Goal: Task Accomplishment & Management: Use online tool/utility

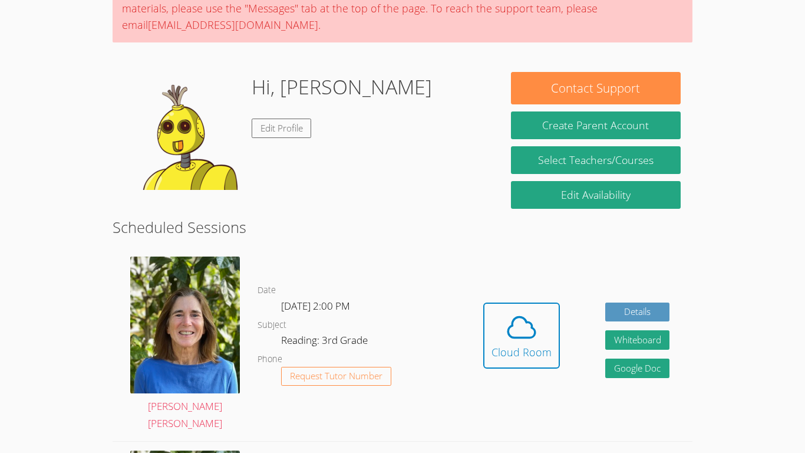
scroll to position [123, 0]
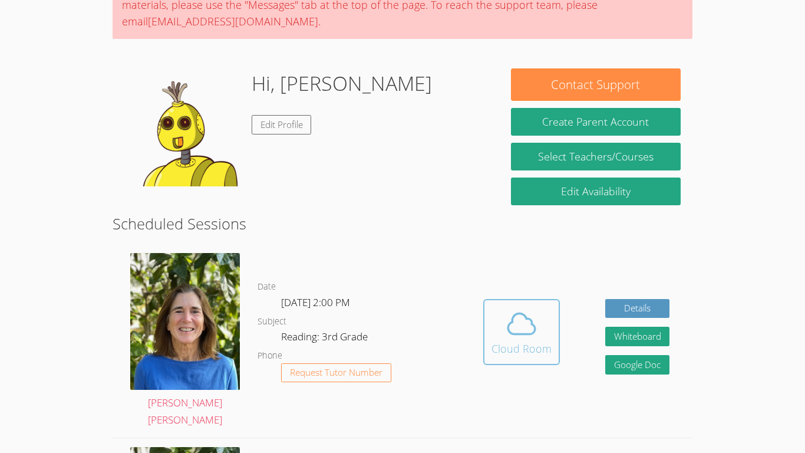
click at [542, 321] on span at bounding box center [522, 323] width 60 height 33
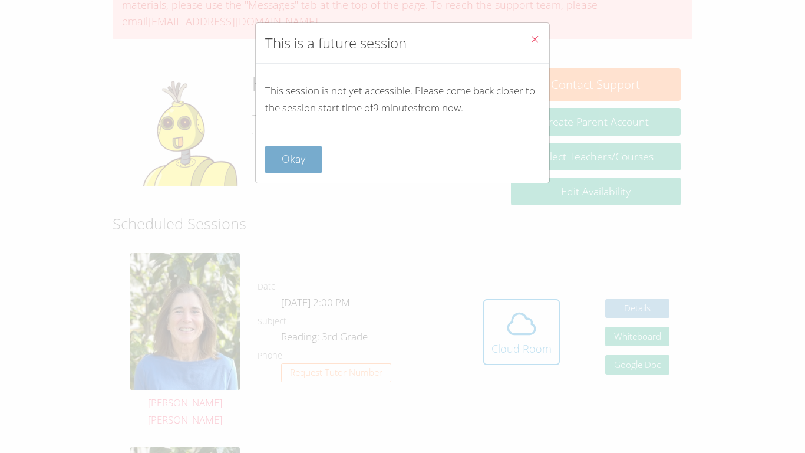
click at [288, 154] on button "Okay" at bounding box center [293, 160] width 57 height 28
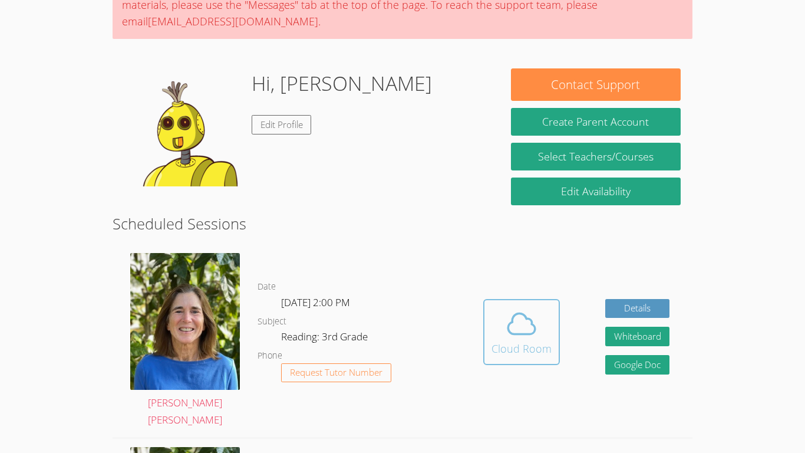
click at [509, 313] on icon at bounding box center [521, 323] width 33 height 33
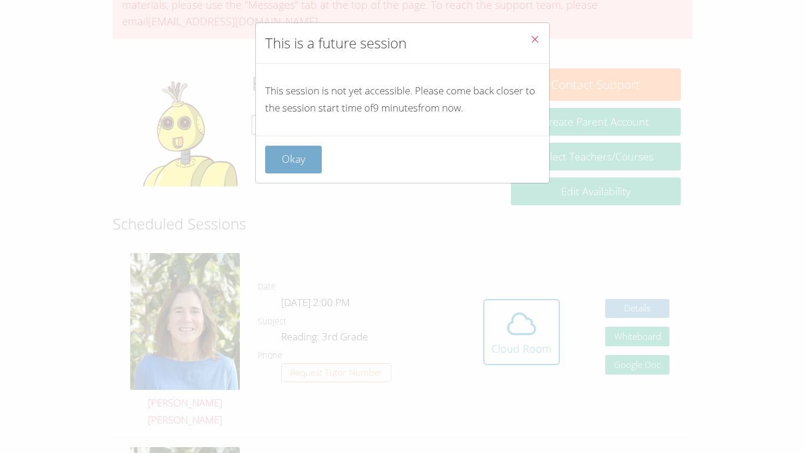
click at [287, 158] on button "Okay" at bounding box center [293, 160] width 57 height 28
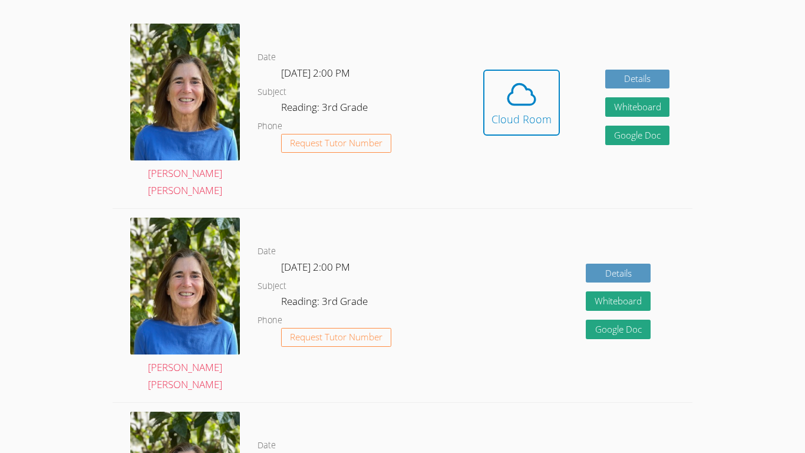
scroll to position [328, 0]
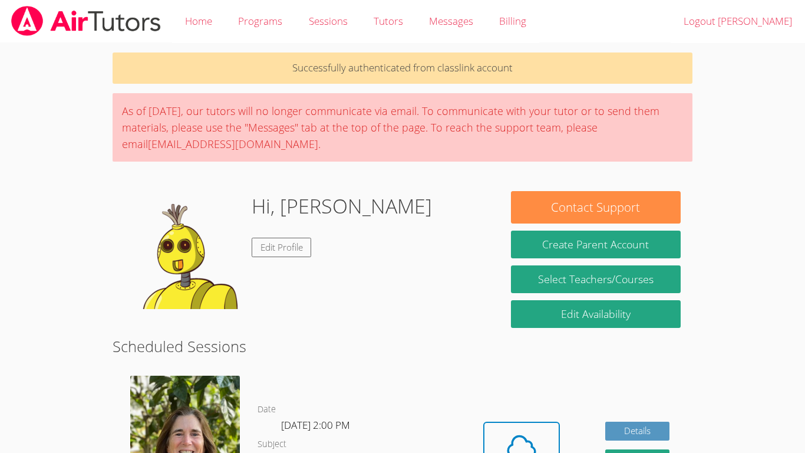
click at [231, 192] on img at bounding box center [183, 250] width 118 height 118
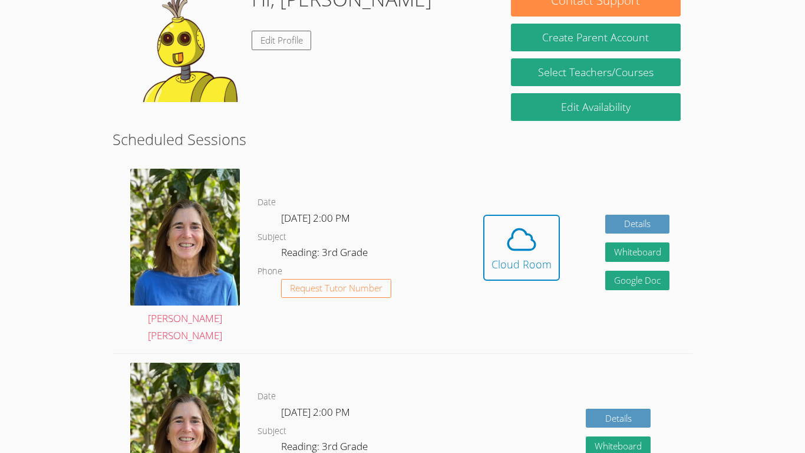
scroll to position [201, 0]
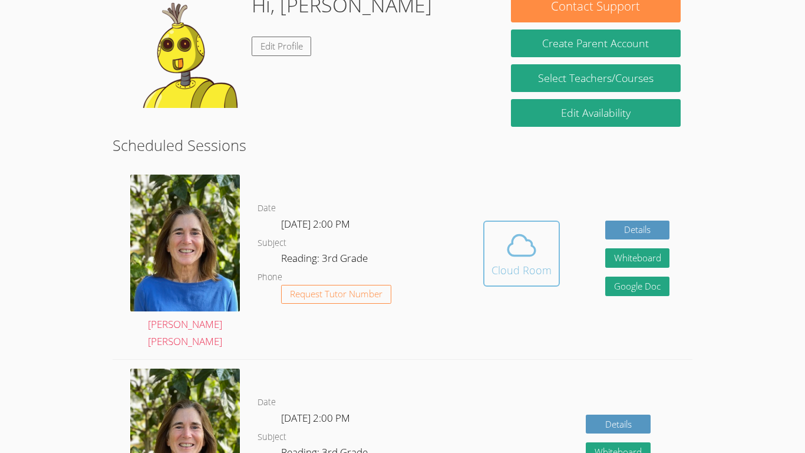
click at [515, 252] on icon at bounding box center [521, 245] width 33 height 33
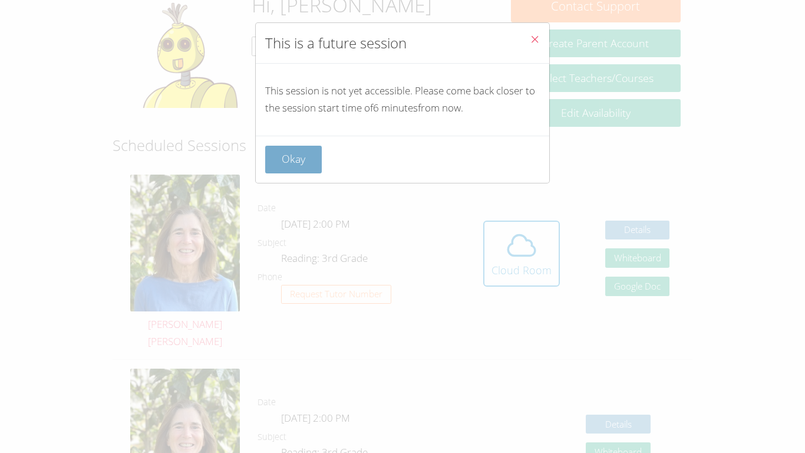
click at [305, 149] on button "Okay" at bounding box center [293, 160] width 57 height 28
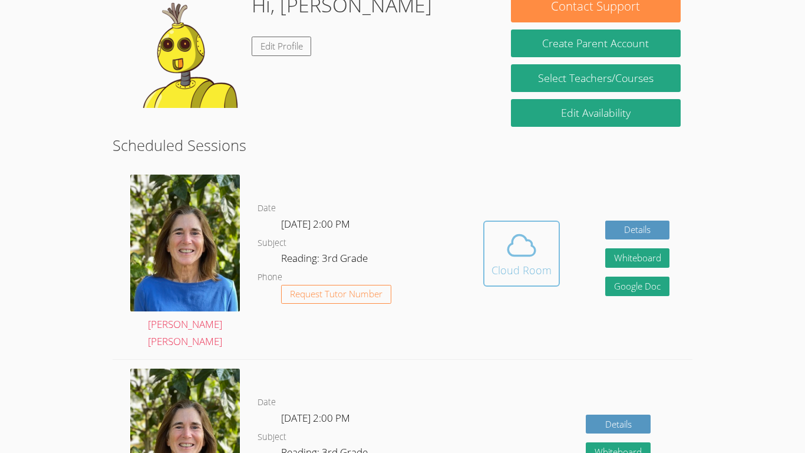
click at [525, 252] on icon at bounding box center [521, 245] width 33 height 33
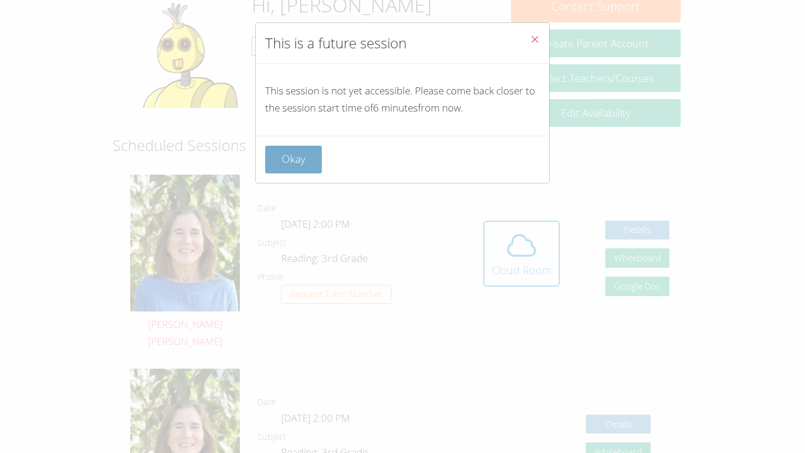
click at [307, 166] on button "Okay" at bounding box center [293, 160] width 57 height 28
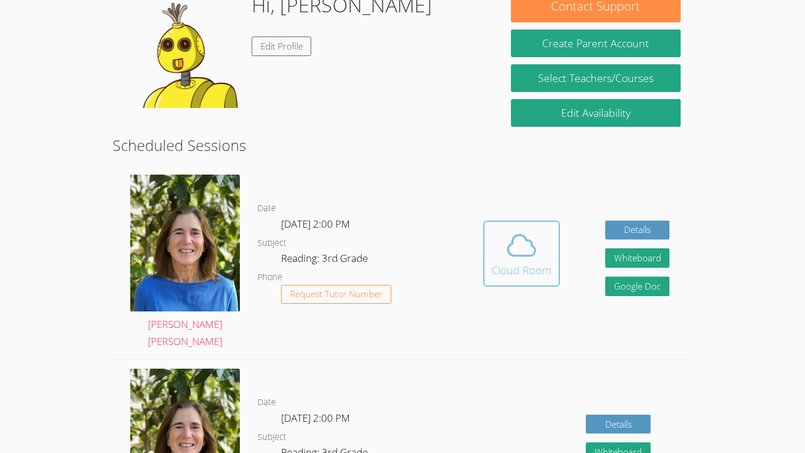
click at [493, 245] on span at bounding box center [522, 245] width 60 height 33
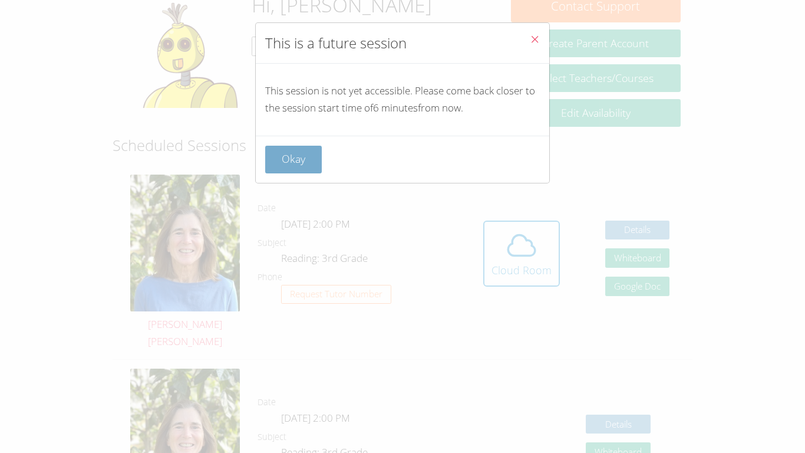
click at [321, 158] on button "Okay" at bounding box center [293, 160] width 57 height 28
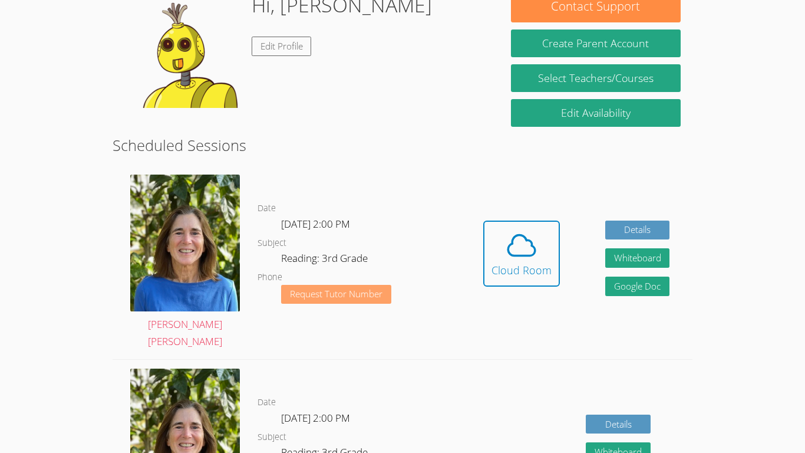
click at [371, 294] on button "Request Tutor Number" at bounding box center [336, 294] width 110 height 19
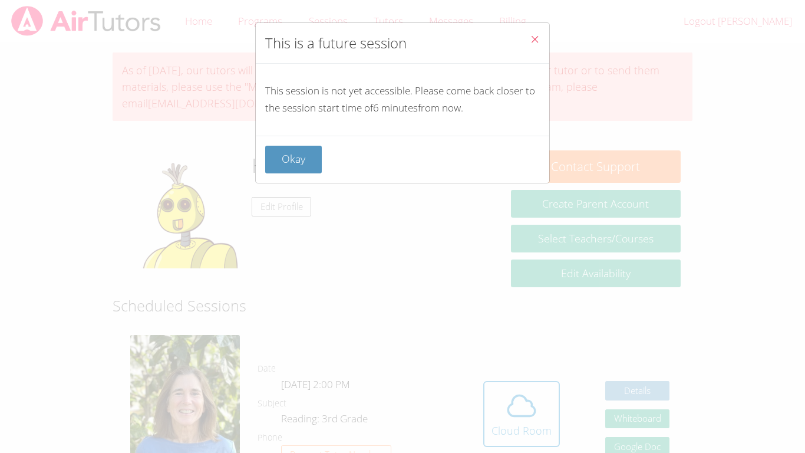
scroll to position [201, 0]
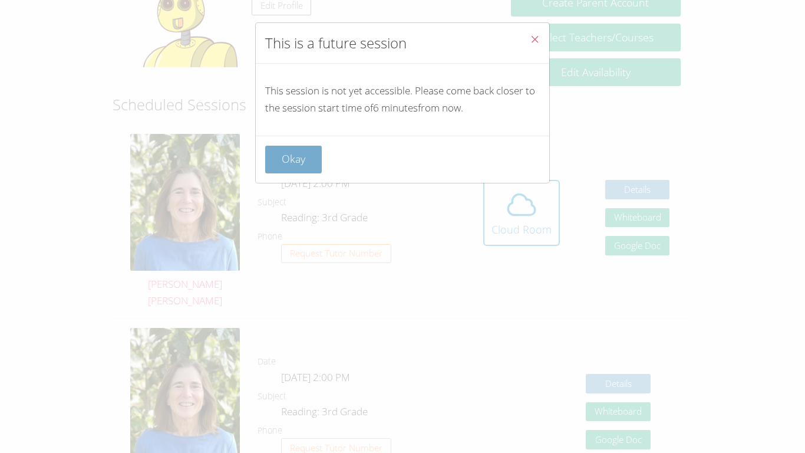
click at [304, 146] on button "Okay" at bounding box center [293, 160] width 57 height 28
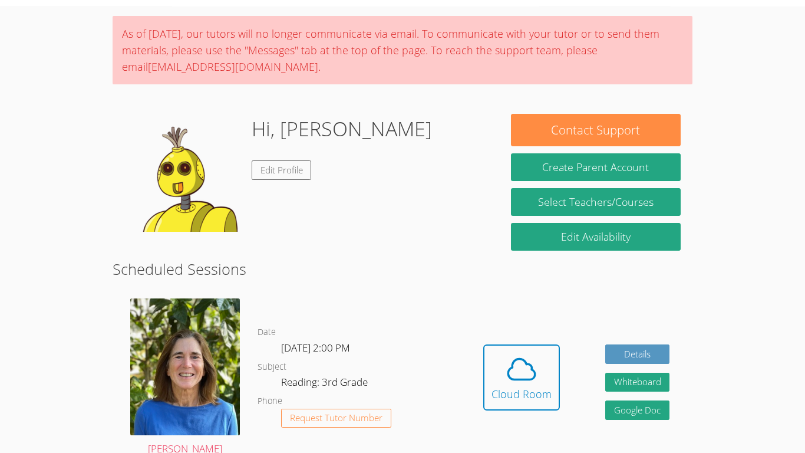
scroll to position [48, 0]
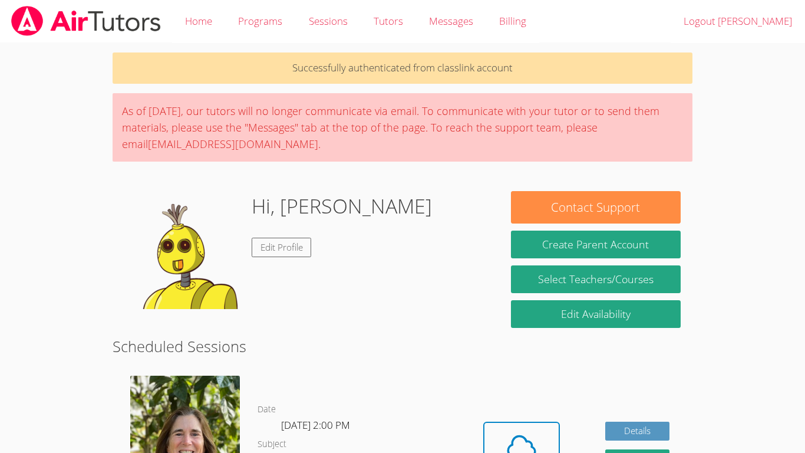
click at [225, 0] on link "Programs" at bounding box center [260, 21] width 70 height 43
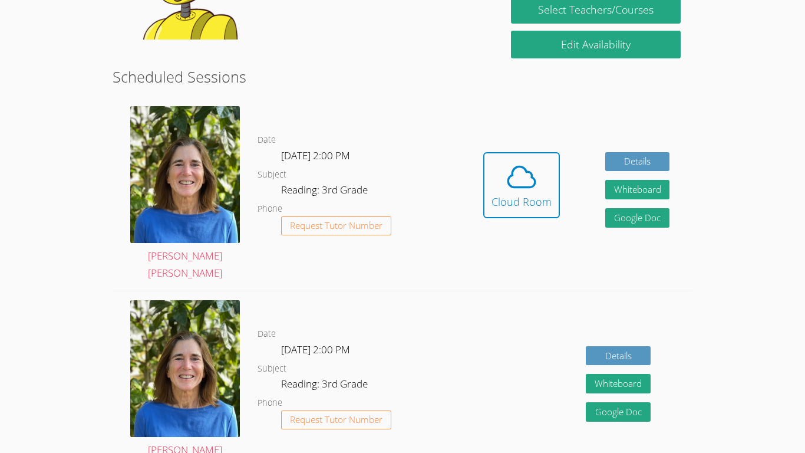
scroll to position [271, 0]
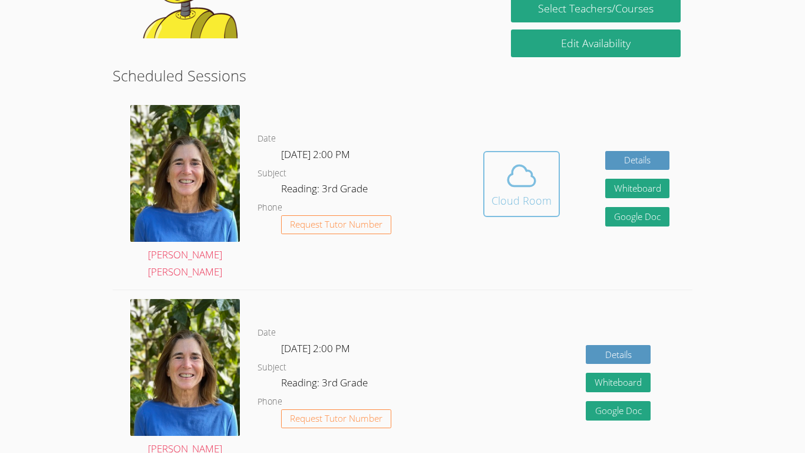
click at [525, 197] on div "Cloud Room" at bounding box center [522, 200] width 60 height 17
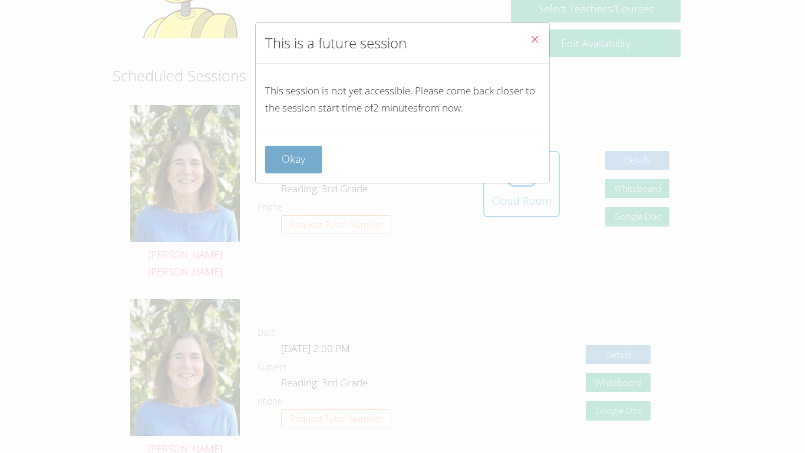
click at [298, 154] on button "Okay" at bounding box center [293, 160] width 57 height 28
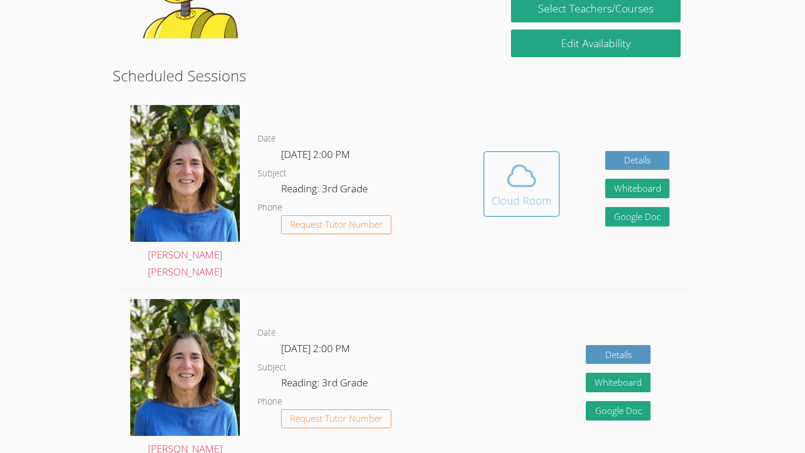
click at [548, 192] on div "Cloud Room" at bounding box center [522, 200] width 60 height 17
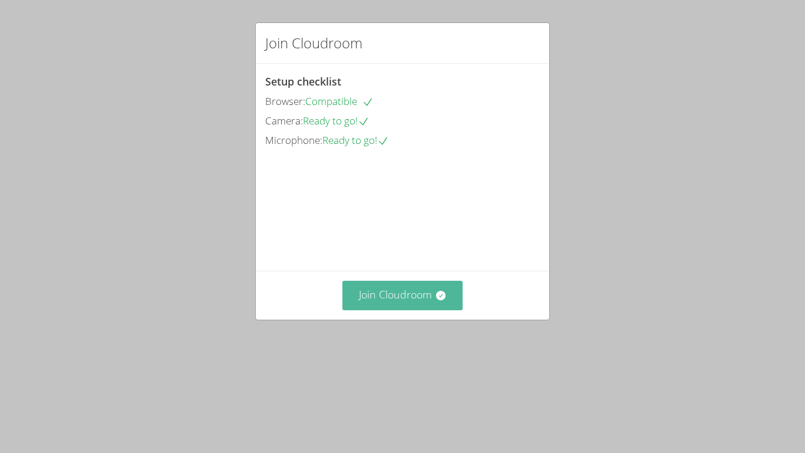
click at [383, 309] on button "Join Cloudroom" at bounding box center [402, 295] width 121 height 29
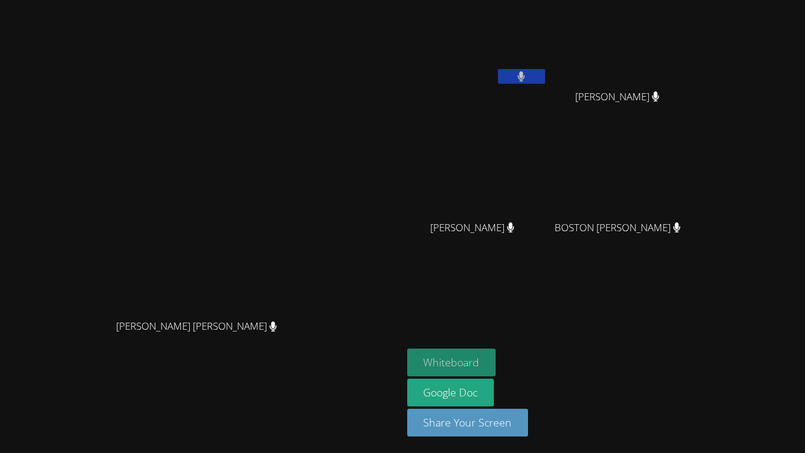
click at [496, 361] on button "Whiteboard" at bounding box center [451, 362] width 89 height 28
click at [545, 83] on button at bounding box center [521, 76] width 47 height 15
click at [545, 76] on button at bounding box center [521, 76] width 47 height 15
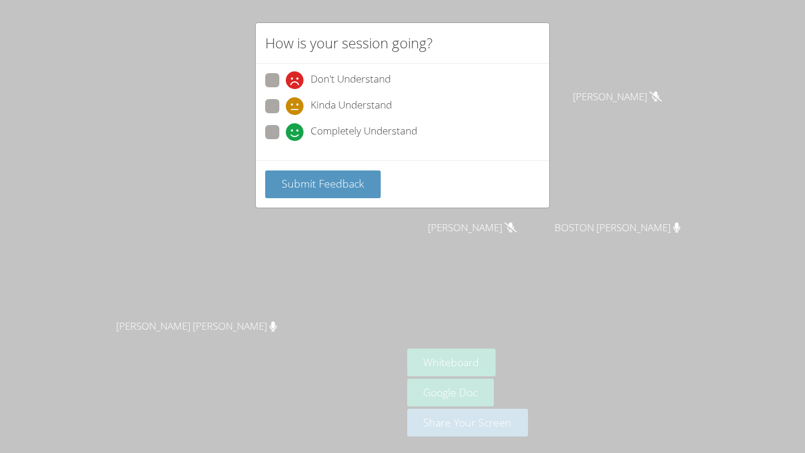
click at [635, 76] on div "How is your session going? Don't Understand Kinda Understand Completely Underst…" at bounding box center [402, 226] width 805 height 453
click at [286, 141] on span at bounding box center [286, 141] width 0 height 0
click at [286, 130] on input "Completely Understand" at bounding box center [291, 130] width 10 height 10
radio input "true"
click at [300, 174] on button "Submit Feedback" at bounding box center [323, 184] width 116 height 28
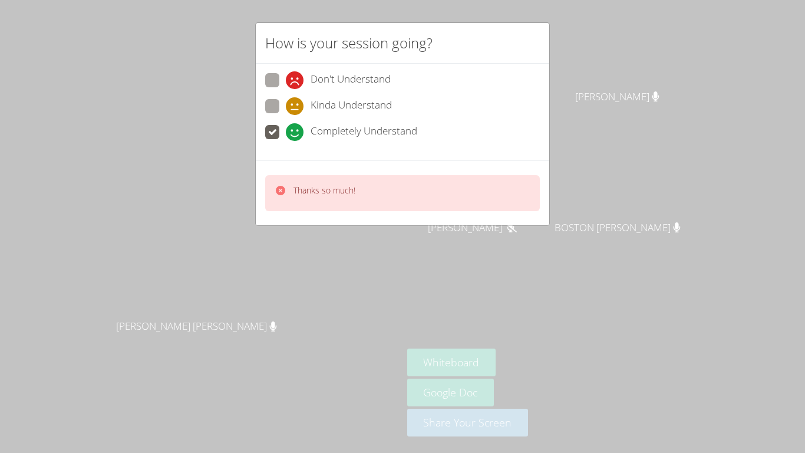
click at [528, 258] on div "How is your session going? Don't Understand Kinda Understand Completely Underst…" at bounding box center [402, 226] width 805 height 453
click at [535, 257] on div "How is your session going? Don't Understand Kinda Understand Completely Underst…" at bounding box center [402, 226] width 805 height 453
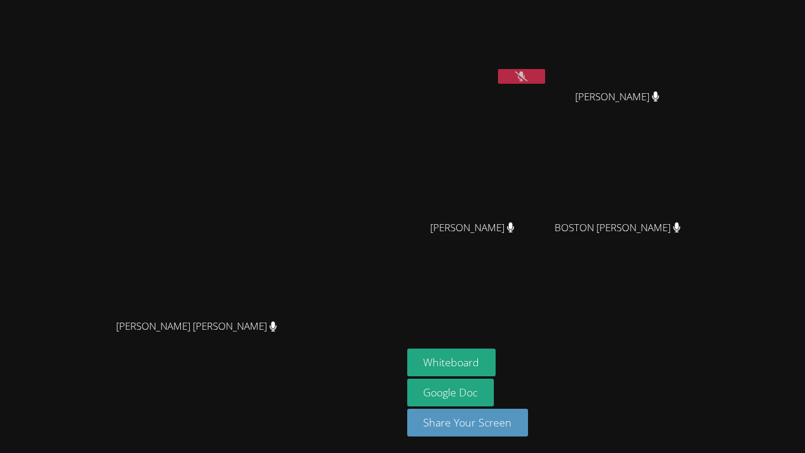
click at [545, 83] on button at bounding box center [521, 76] width 47 height 15
click at [528, 77] on icon at bounding box center [521, 76] width 12 height 10
